Goal: Navigation & Orientation: Find specific page/section

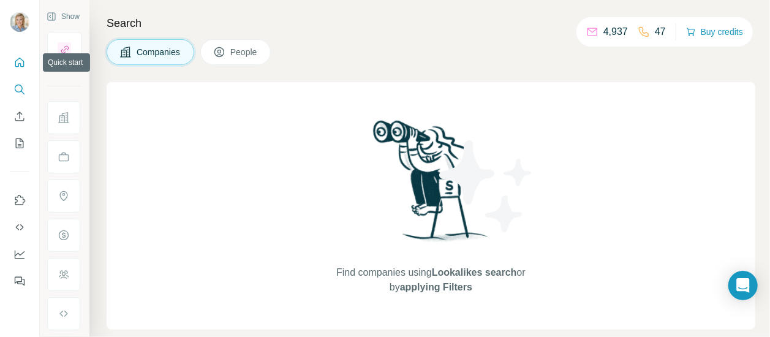
click at [20, 62] on icon "Quick start" at bounding box center [19, 62] width 12 height 12
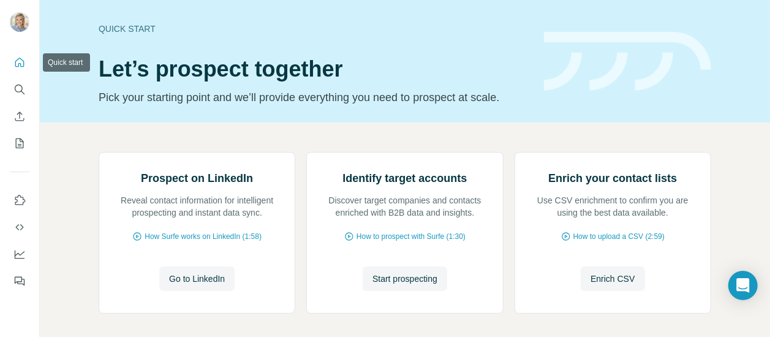
click at [18, 65] on icon "Quick start" at bounding box center [19, 62] width 9 height 9
click at [20, 251] on icon "Dashboard" at bounding box center [19, 254] width 12 height 12
click at [19, 254] on icon "Dashboard" at bounding box center [20, 253] width 10 height 5
click at [22, 246] on button "Dashboard" at bounding box center [20, 254] width 20 height 22
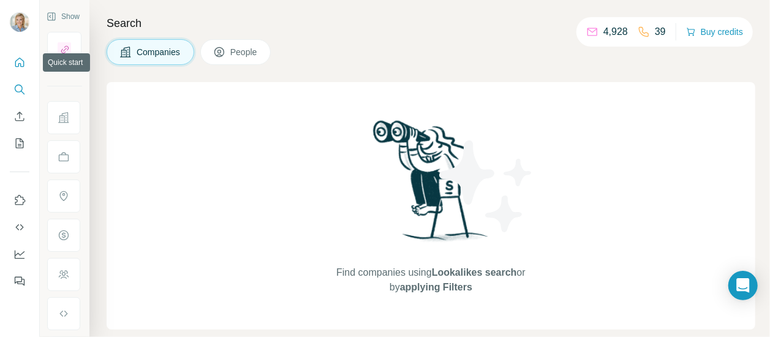
click at [20, 69] on button "Quick start" at bounding box center [20, 62] width 20 height 22
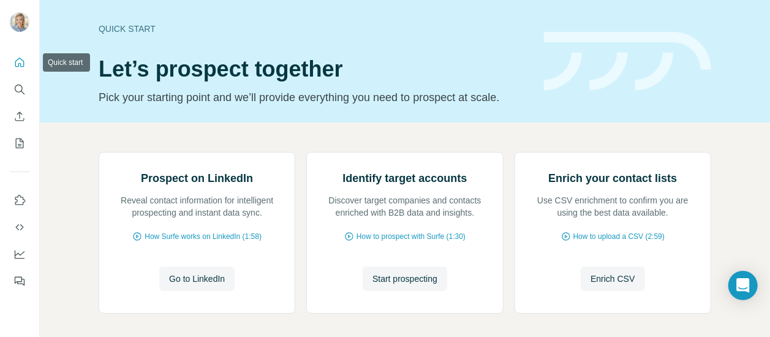
click at [16, 63] on icon "Quick start" at bounding box center [19, 62] width 12 height 12
click at [21, 86] on icon "Search" at bounding box center [19, 89] width 8 height 8
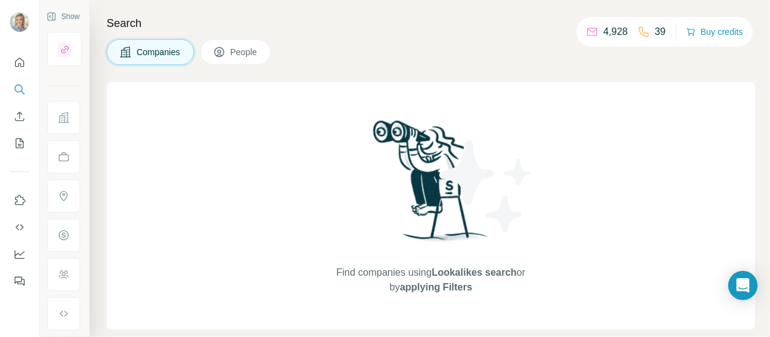
click at [607, 36] on p "4,928" at bounding box center [616, 32] width 25 height 15
click at [726, 32] on button "Buy credits" at bounding box center [714, 31] width 57 height 17
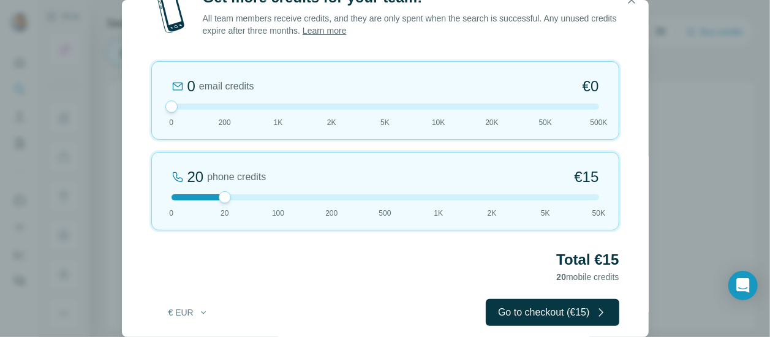
drag, startPoint x: 222, startPoint y: 107, endPoint x: 141, endPoint y: 101, distance: 81.1
click at [141, 101] on div "Get more credits for your team! All team members receive credits, and they are …" at bounding box center [385, 169] width 527 height 363
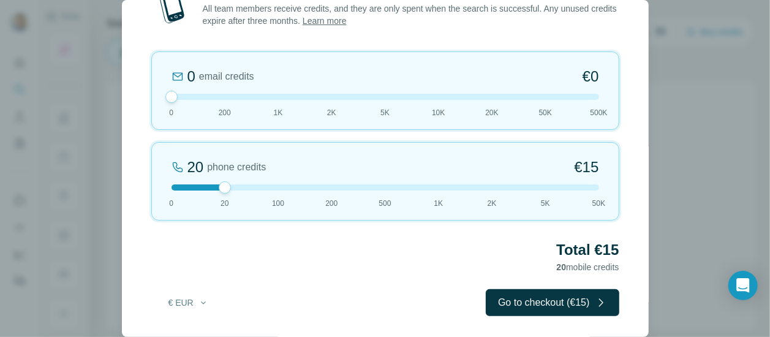
scroll to position [12, 0]
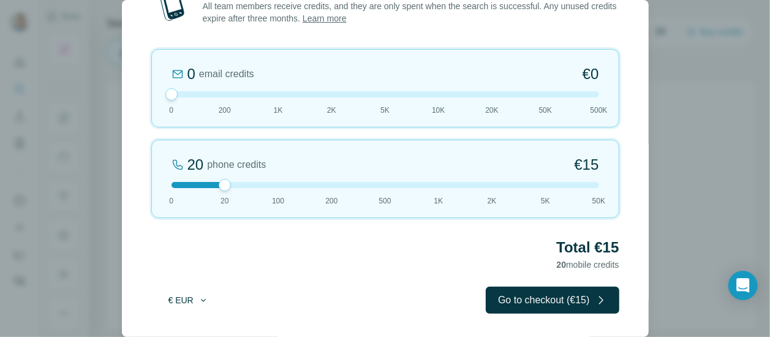
click at [199, 297] on icon "button" at bounding box center [204, 300] width 10 height 10
click at [188, 326] on div "$ USD" at bounding box center [213, 327] width 103 height 12
click at [387, 184] on div at bounding box center [386, 185] width 428 height 6
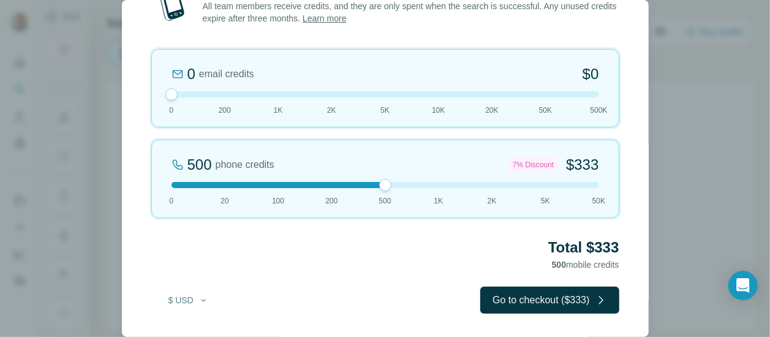
click at [593, 183] on div at bounding box center [386, 185] width 428 height 6
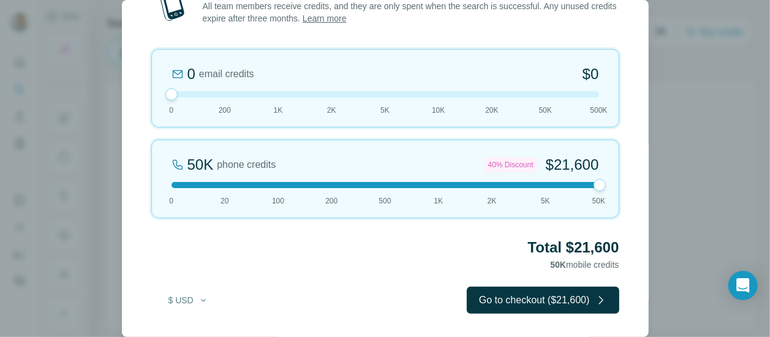
click at [232, 186] on div at bounding box center [386, 185] width 428 height 6
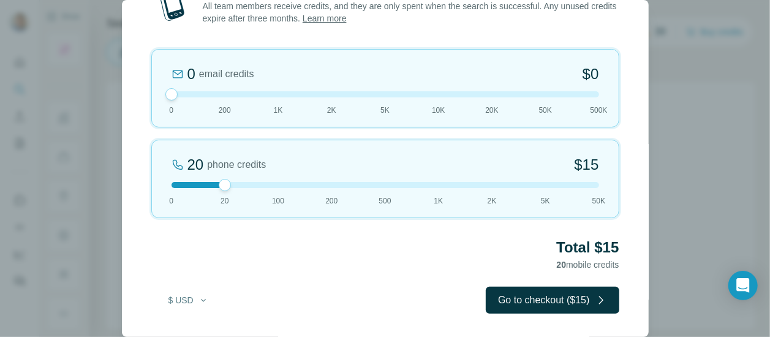
click at [683, 123] on div "Get more credits for your team! All team members receive credits, and they are …" at bounding box center [385, 168] width 770 height 337
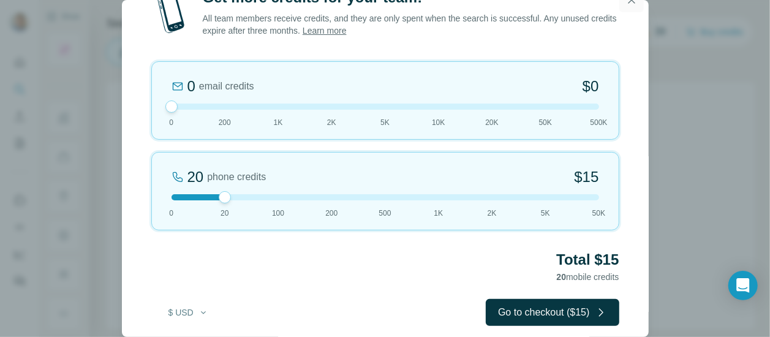
click at [629, 6] on icon "button" at bounding box center [632, 0] width 12 height 12
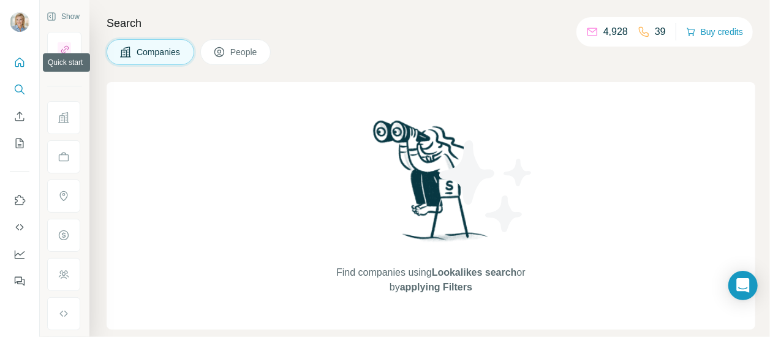
click at [17, 62] on icon "Quick start" at bounding box center [19, 62] width 12 height 12
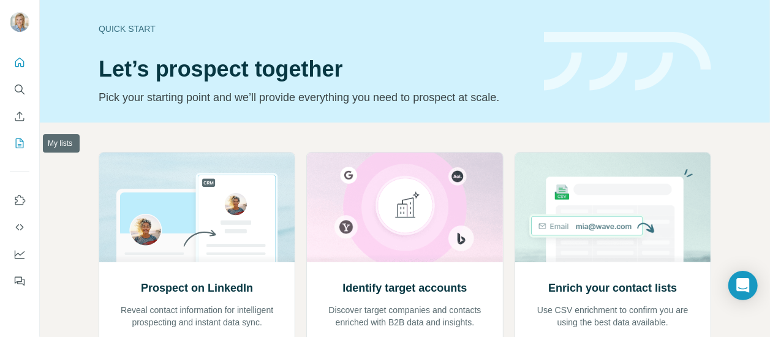
click at [20, 142] on icon "My lists" at bounding box center [21, 143] width 6 height 8
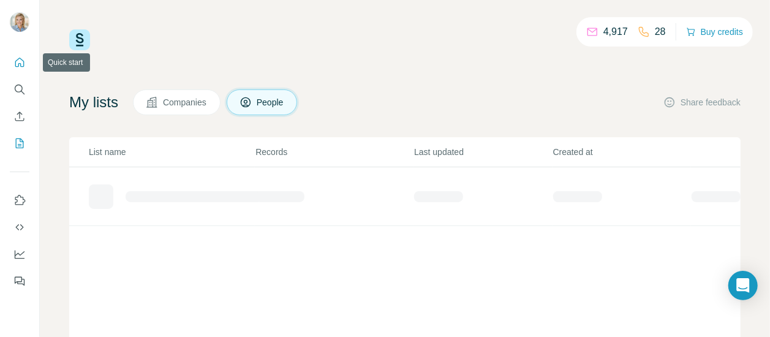
click at [20, 63] on icon "Quick start" at bounding box center [19, 62] width 12 height 12
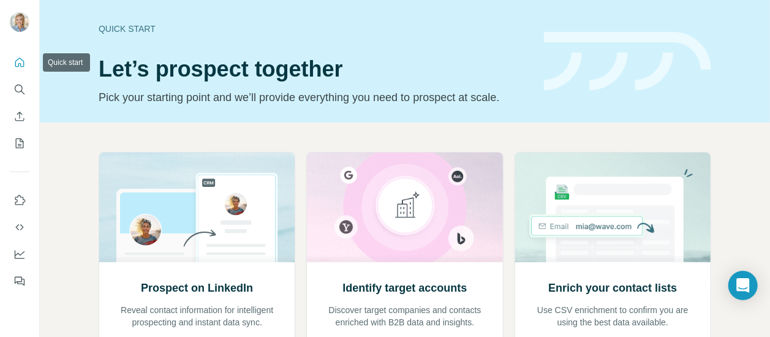
click at [17, 61] on icon "Quick start" at bounding box center [19, 62] width 12 height 12
click at [20, 94] on icon "Search" at bounding box center [19, 89] width 12 height 12
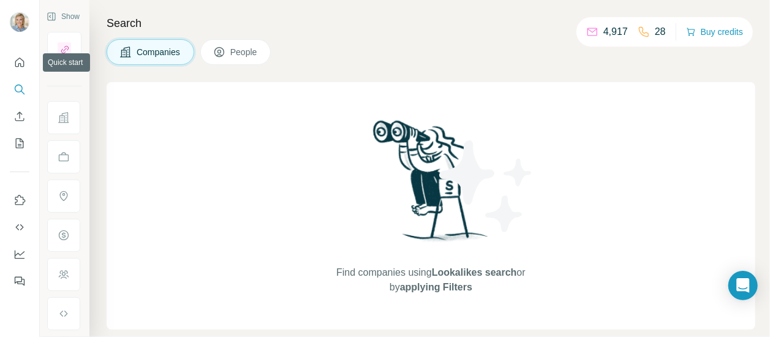
click at [32, 61] on div at bounding box center [19, 168] width 39 height 248
click at [23, 61] on icon "Quick start" at bounding box center [19, 62] width 9 height 9
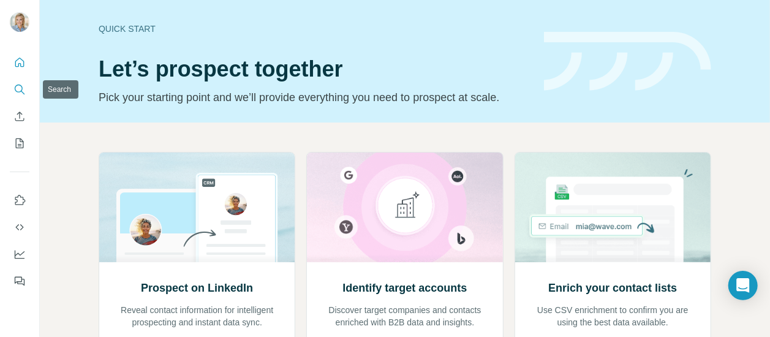
click at [23, 91] on icon "Search" at bounding box center [19, 89] width 12 height 12
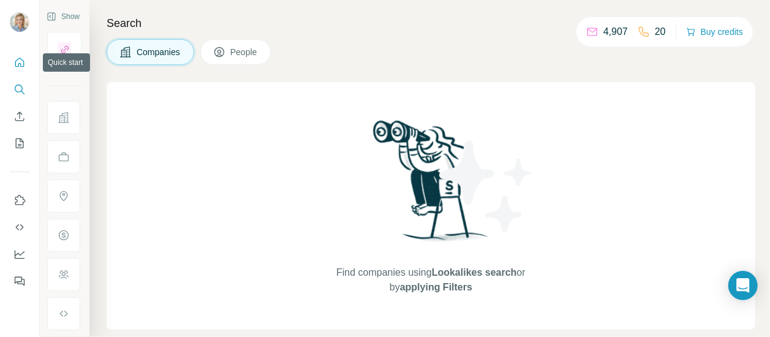
click at [27, 56] on button "Quick start" at bounding box center [20, 62] width 20 height 22
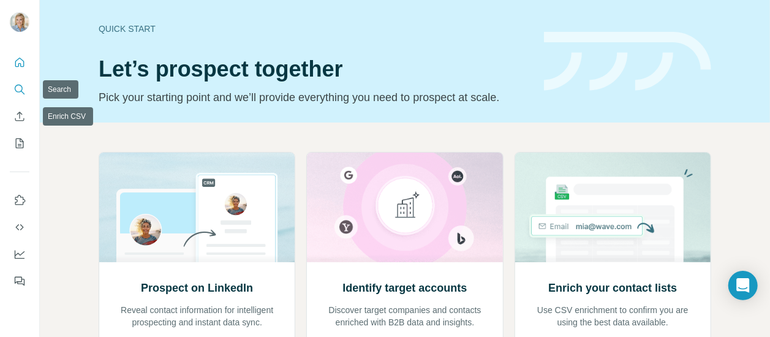
click at [20, 88] on icon "Search" at bounding box center [19, 89] width 12 height 12
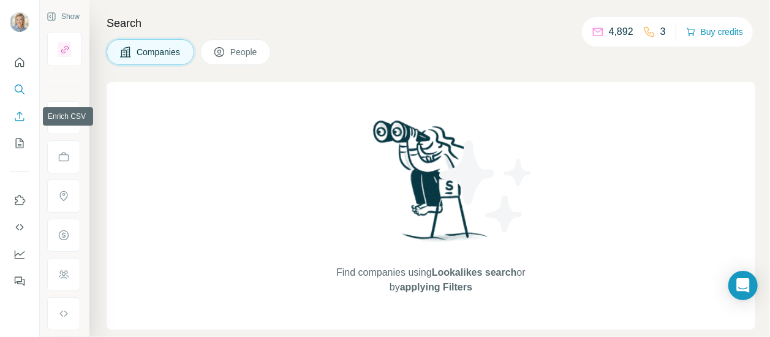
click at [21, 114] on icon "Enrich CSV" at bounding box center [19, 116] width 12 height 12
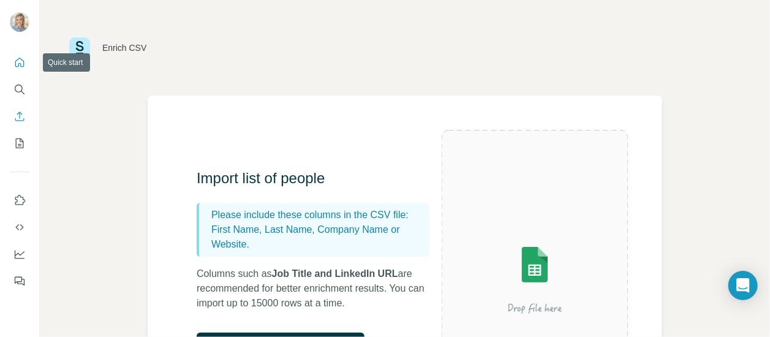
click at [16, 64] on icon "Quick start" at bounding box center [19, 62] width 12 height 12
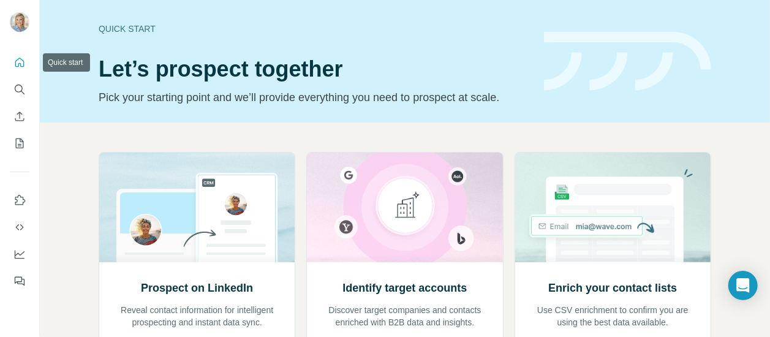
click at [25, 72] on button "Quick start" at bounding box center [20, 62] width 20 height 22
click at [21, 94] on icon "Search" at bounding box center [19, 89] width 12 height 12
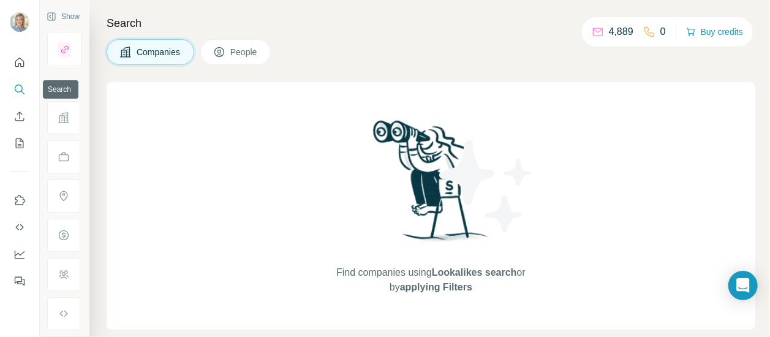
click at [21, 94] on icon "Search" at bounding box center [19, 89] width 12 height 12
